Goal: Task Accomplishment & Management: Manage account settings

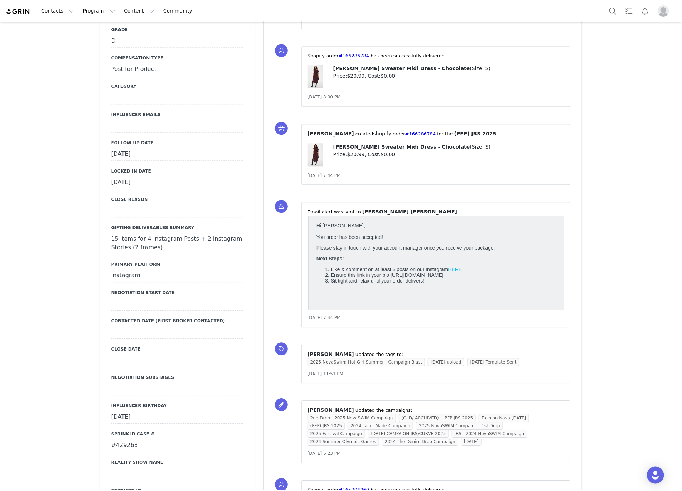
scroll to position [716, 0]
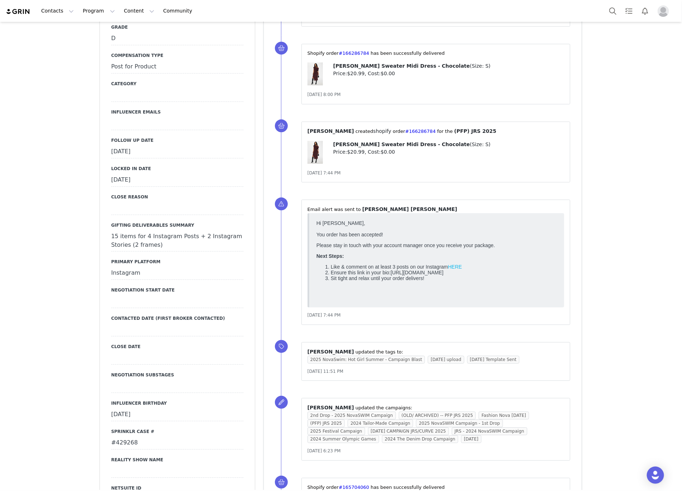
click at [147, 145] on div "September 22nd, 2025" at bounding box center [177, 151] width 132 height 13
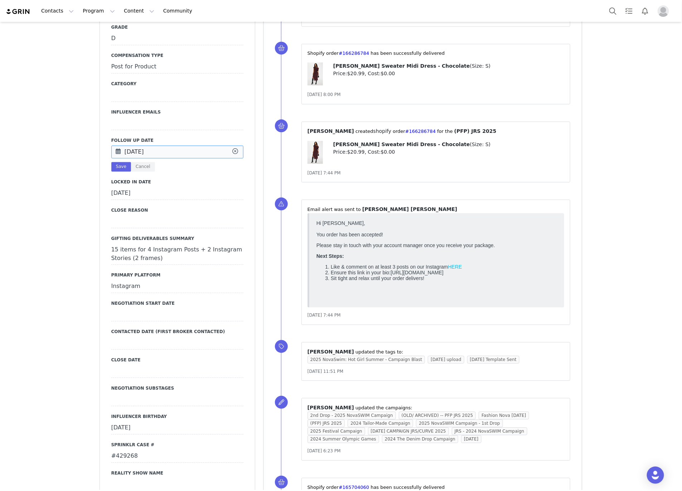
click at [147, 145] on input "Sep 22 2025" at bounding box center [177, 151] width 132 height 13
click at [132, 212] on span "29" at bounding box center [136, 212] width 9 height 9
type input "Sep 29 2025"
click at [119, 162] on button "Save" at bounding box center [121, 167] width 20 height 10
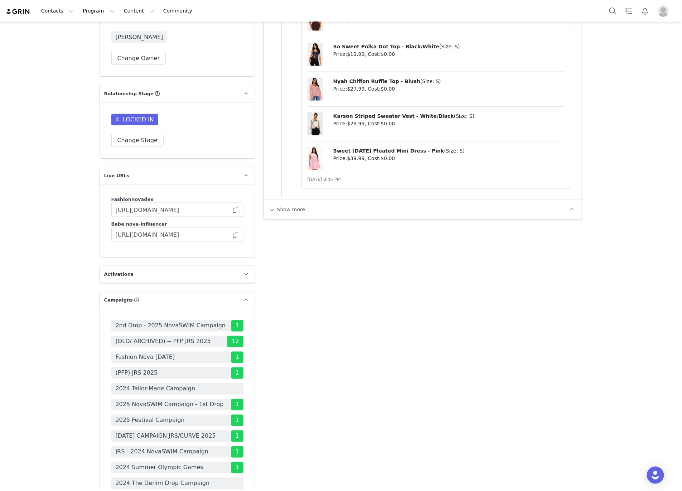
scroll to position [1749, 0]
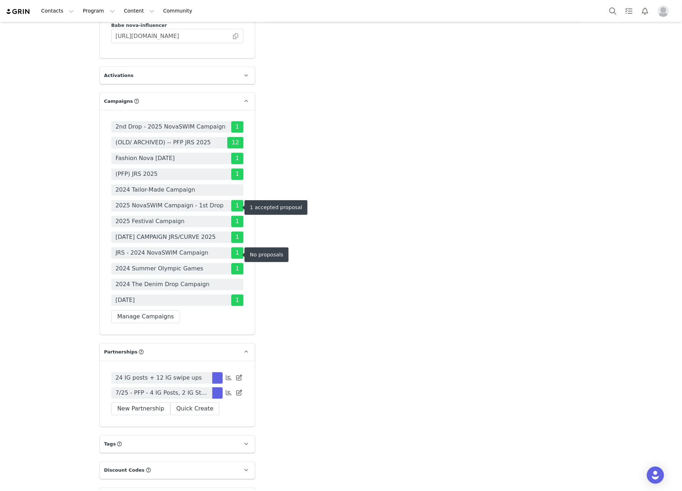
click at [143, 233] on span "[DATE] CAMPAIGN JRS/CURVE 2025" at bounding box center [166, 237] width 100 height 9
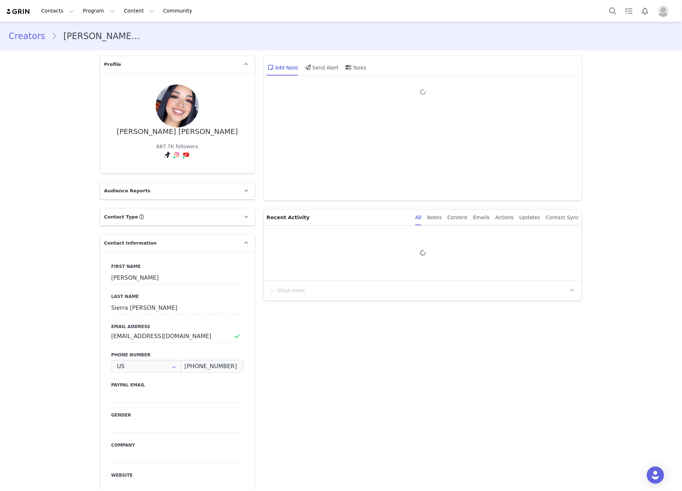
type input "+1 ([GEOGRAPHIC_DATA])"
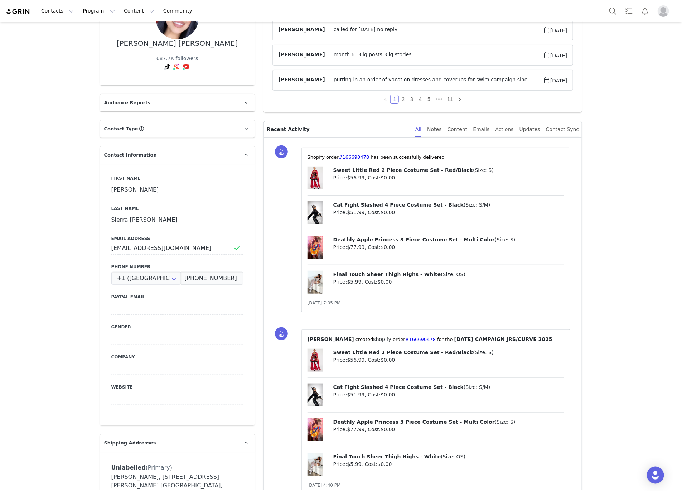
scroll to position [199, 0]
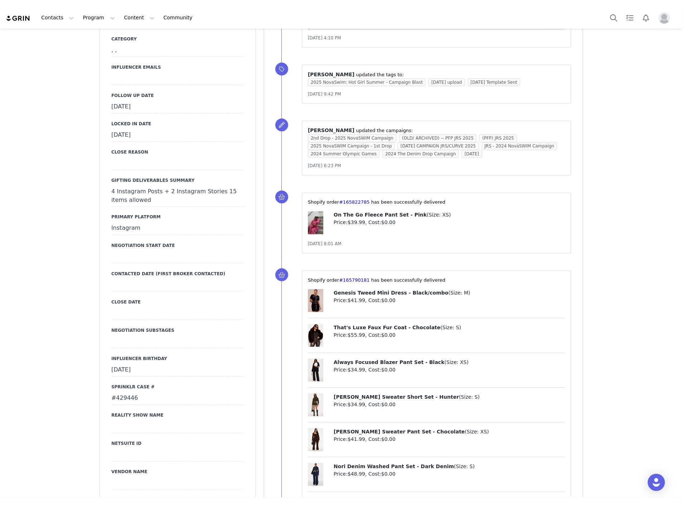
scroll to position [875, 0]
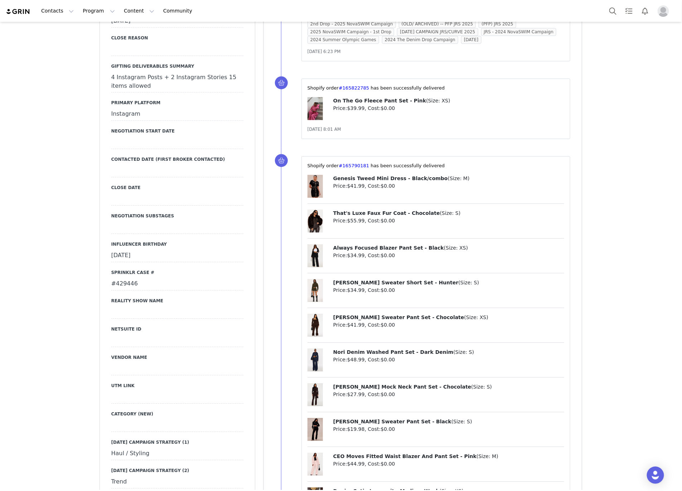
click at [134, 277] on div "#429446" at bounding box center [177, 283] width 132 height 13
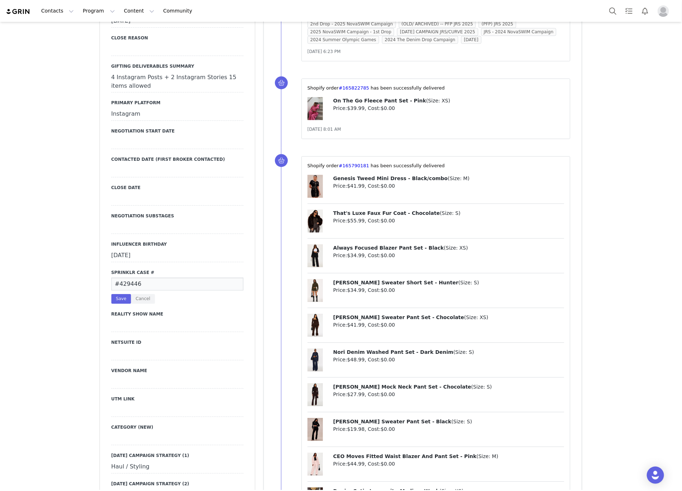
click at [134, 277] on input "#429446" at bounding box center [177, 283] width 132 height 13
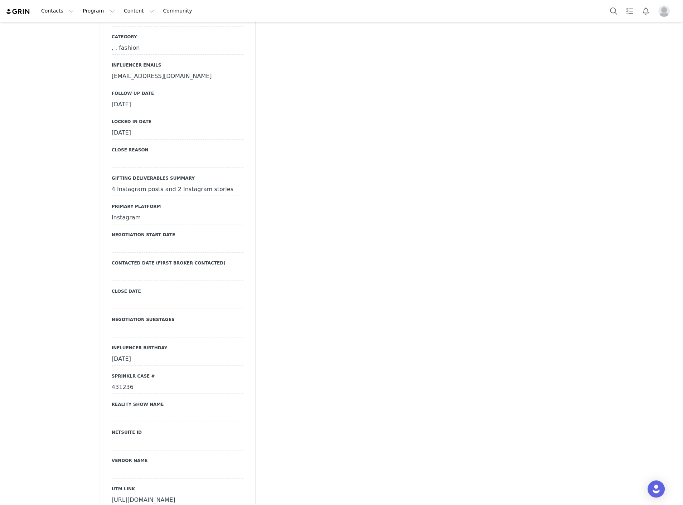
scroll to position [835, 0]
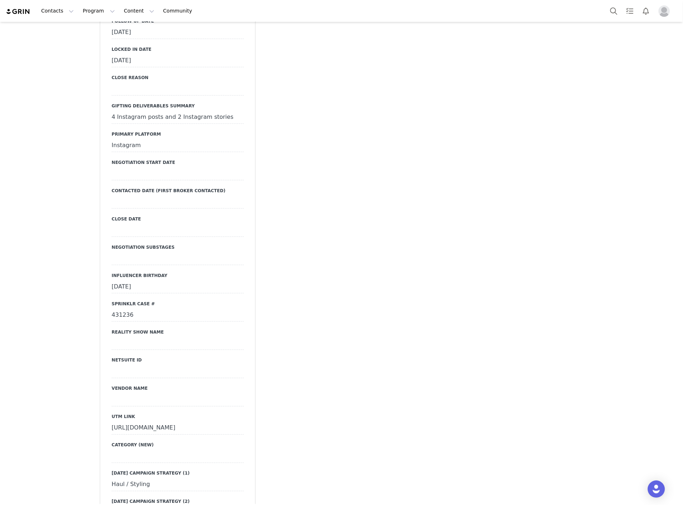
click at [121, 309] on div "431236" at bounding box center [178, 315] width 132 height 13
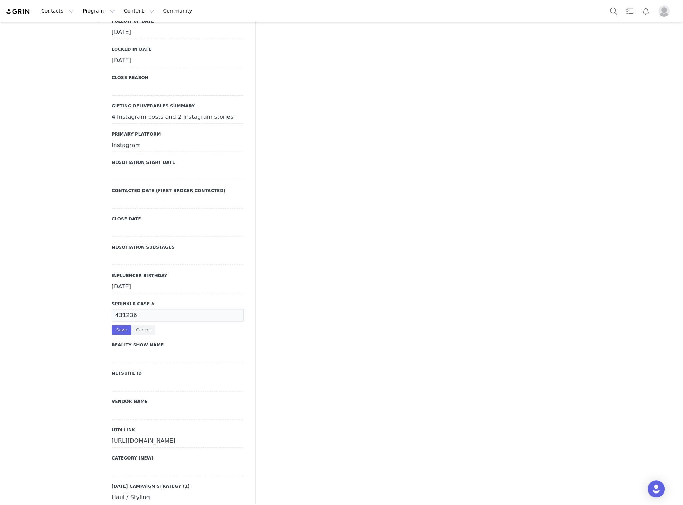
click at [121, 309] on input "431236" at bounding box center [178, 315] width 132 height 13
click at [131, 325] on button "Cancel" at bounding box center [143, 330] width 24 height 10
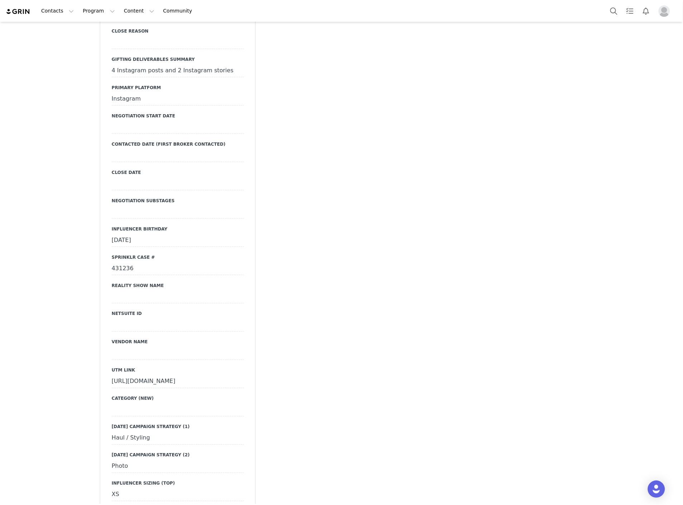
scroll to position [914, 0]
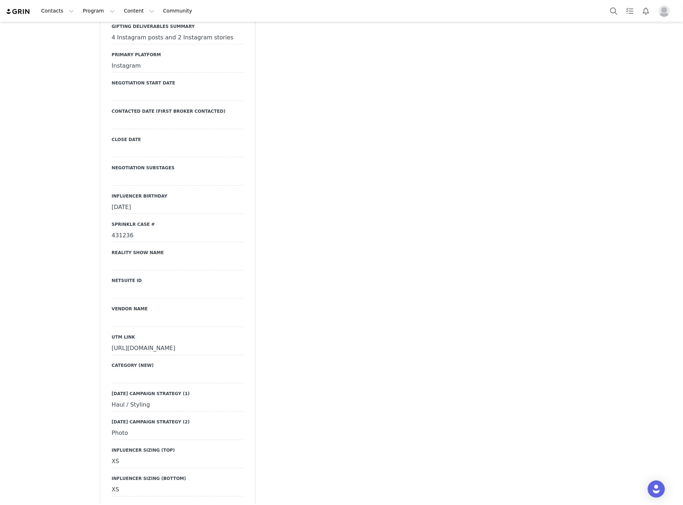
drag, startPoint x: 107, startPoint y: 335, endPoint x: 247, endPoint y: 358, distance: 142.2
click at [247, 358] on div "Primary Broker Jonny Division Womens Grade D Compensation Type Post for Product…" at bounding box center [177, 150] width 155 height 786
copy div "https://www.fashionnova.com/collections/new?division=women&utm_source=influence…"
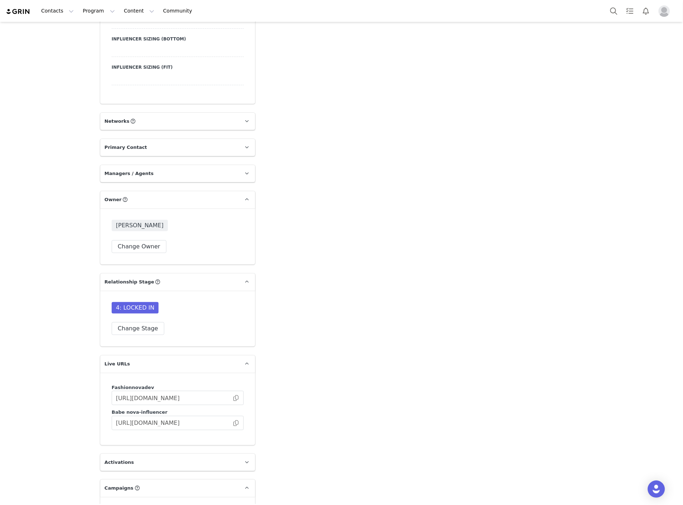
scroll to position [1630, 0]
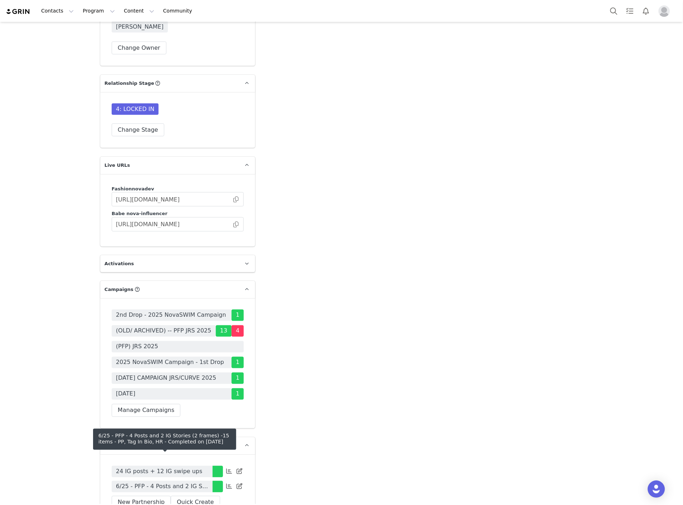
click at [127, 482] on span "6/25 - PFP - 4 Posts and 2 IG Stories (2 frames) -15 items - PP, Tag In Bio, HR" at bounding box center [162, 486] width 92 height 9
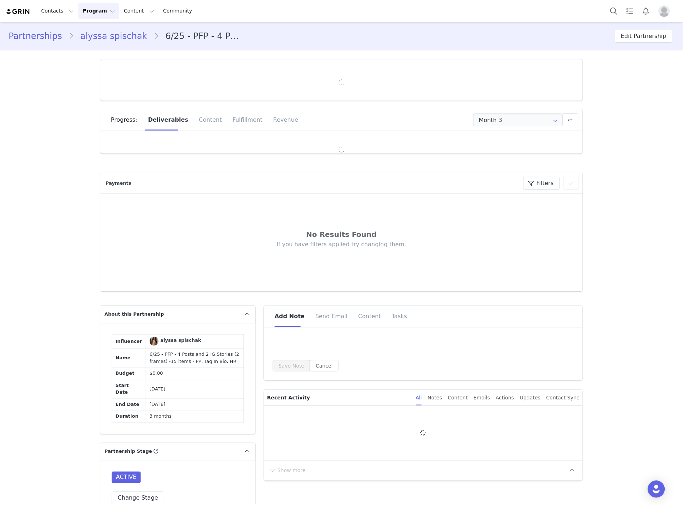
type input "+62 ([GEOGRAPHIC_DATA])"
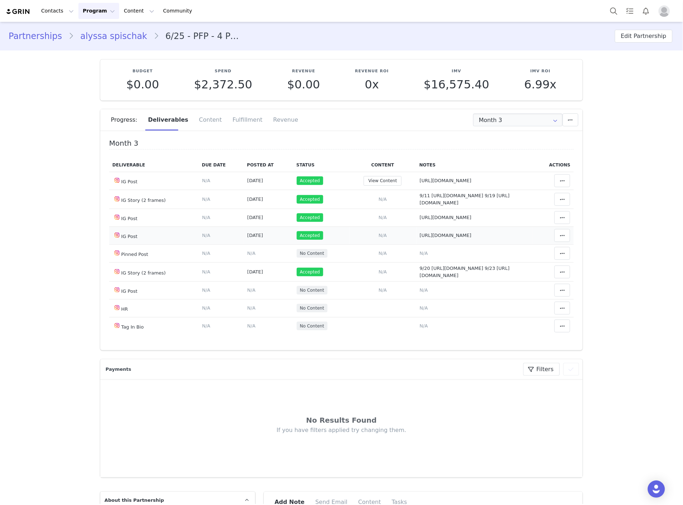
scroll to position [40, 0]
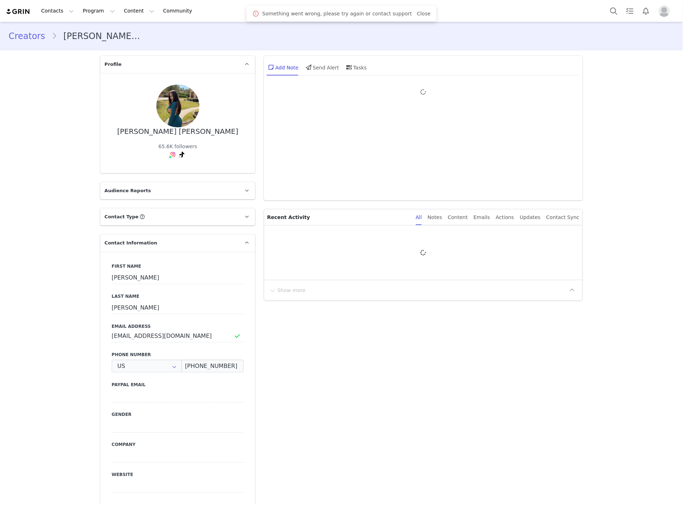
type input "+1 ([GEOGRAPHIC_DATA])"
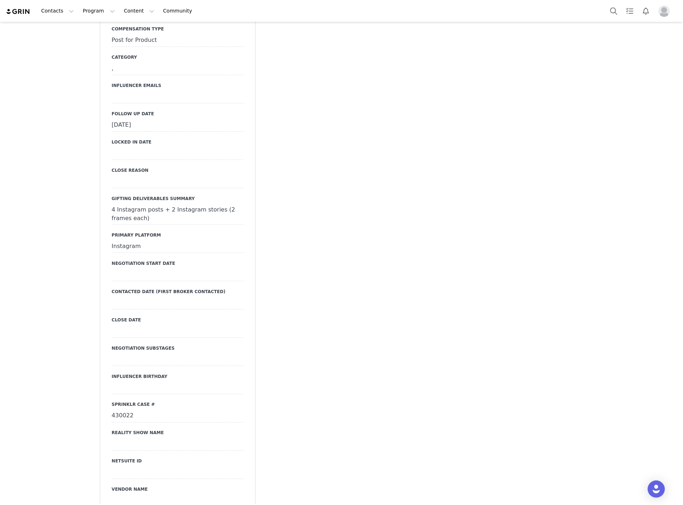
scroll to position [835, 0]
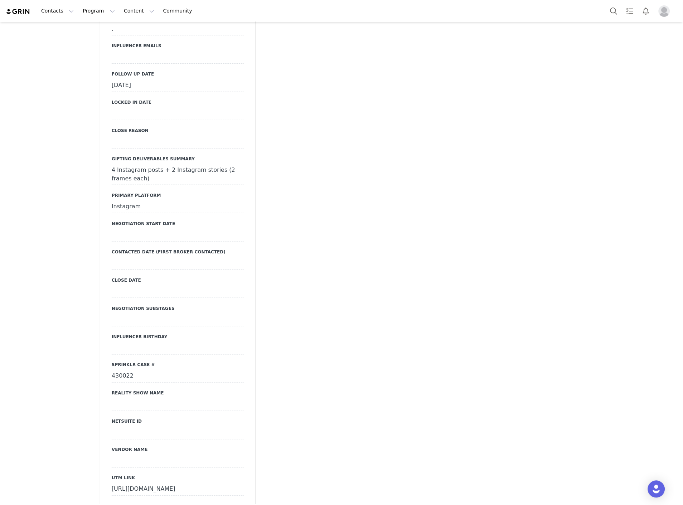
click at [118, 370] on div "430022" at bounding box center [178, 376] width 132 height 13
click at [118, 370] on input "430022" at bounding box center [178, 376] width 132 height 13
click at [135, 387] on button "Cancel" at bounding box center [143, 392] width 24 height 10
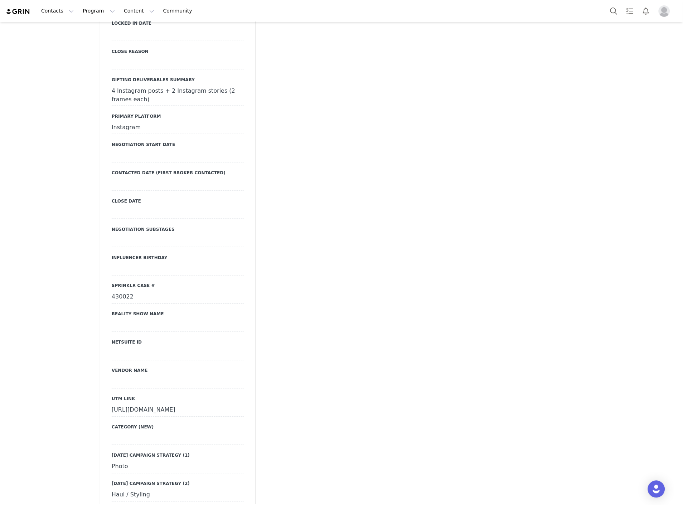
scroll to position [914, 0]
drag, startPoint x: 108, startPoint y: 344, endPoint x: 239, endPoint y: 363, distance: 132.5
click at [239, 363] on div "Primary Broker Jonny Division Womens Grade D Compensation Type Post for Product…" at bounding box center [177, 207] width 155 height 795
copy div "[URL][DOMAIN_NAME]"
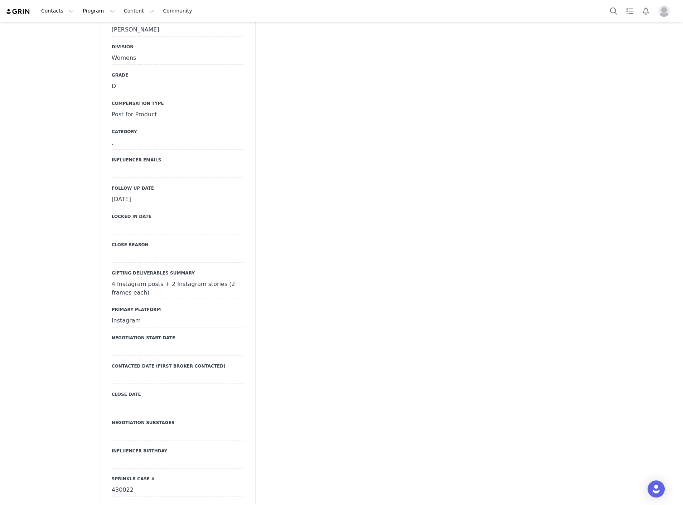
scroll to position [716, 0]
